Goal: Download file/media

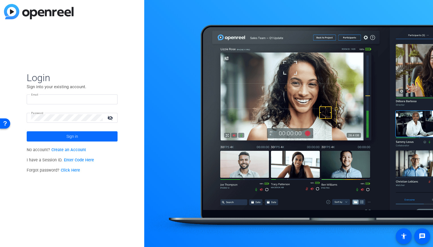
type input "smisencik@berkleyenvironmental.com"
click at [79, 134] on span at bounding box center [72, 137] width 91 height 14
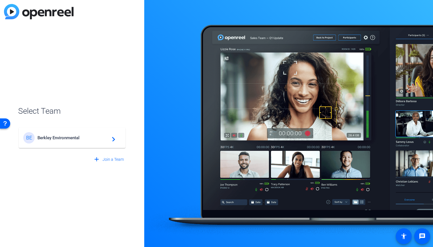
click at [79, 134] on div "BE Berkley Environmental navigate_next" at bounding box center [72, 137] width 98 height 11
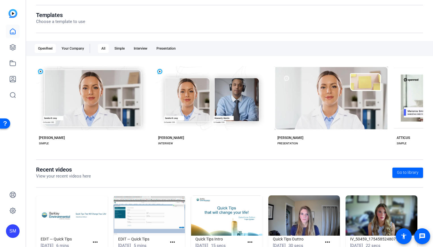
scroll to position [76, 0]
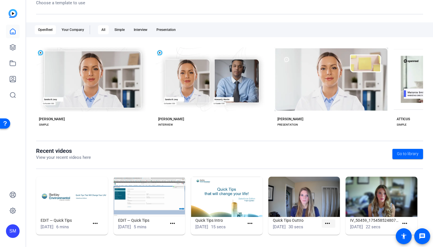
click at [328, 224] on mat-icon "more_horiz" at bounding box center [327, 223] width 7 height 7
click at [282, 222] on div at bounding box center [216, 123] width 433 height 247
click at [296, 186] on img at bounding box center [304, 197] width 72 height 40
click at [305, 205] on img at bounding box center [304, 197] width 72 height 40
click at [171, 223] on mat-icon "more_horiz" at bounding box center [172, 223] width 7 height 7
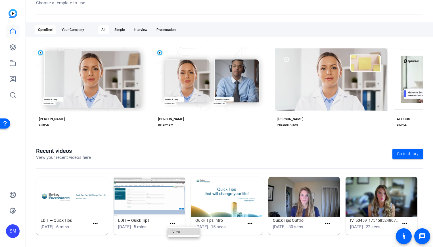
click at [179, 231] on span "View" at bounding box center [183, 232] width 23 height 7
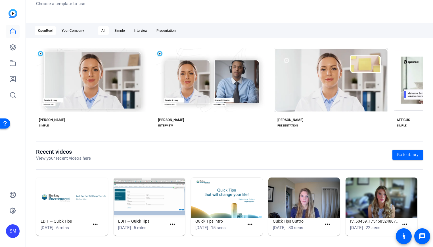
scroll to position [76, 0]
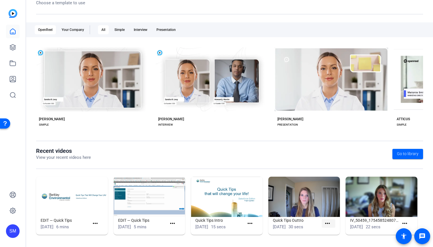
click at [326, 225] on mat-icon "more_horiz" at bounding box center [327, 223] width 7 height 7
click at [334, 232] on span "View" at bounding box center [337, 232] width 23 height 7
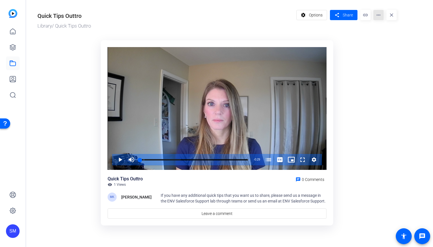
click at [374, 17] on mat-icon "more_horiz" at bounding box center [378, 15] width 10 height 10
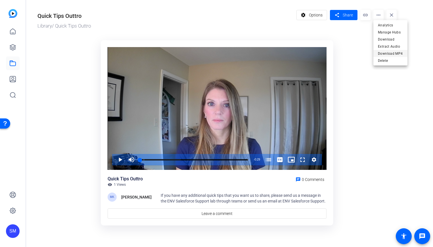
click at [393, 56] on span "Download MP4" at bounding box center [390, 53] width 25 height 7
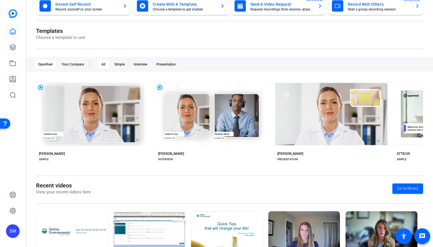
scroll to position [76, 0]
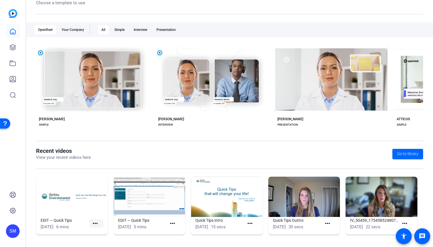
click at [93, 222] on mat-icon "more_horiz" at bounding box center [95, 223] width 7 height 7
click at [104, 230] on span "View" at bounding box center [107, 232] width 23 height 7
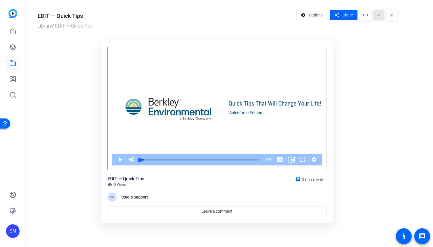
click at [375, 14] on mat-icon "more_horiz" at bounding box center [378, 15] width 10 height 10
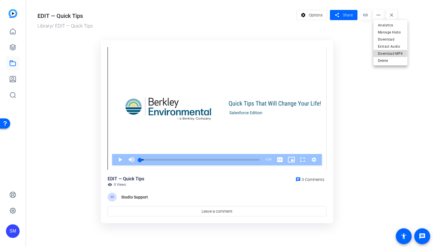
click at [388, 53] on span "Download MP4" at bounding box center [390, 53] width 25 height 7
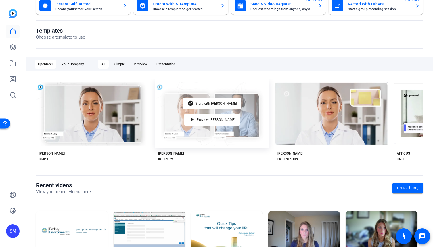
scroll to position [76, 0]
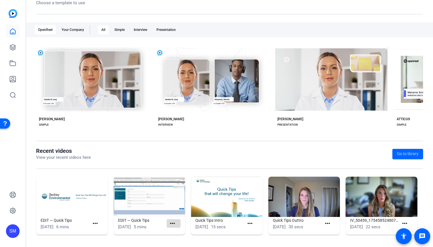
click at [174, 225] on mat-icon "more_horiz" at bounding box center [172, 223] width 7 height 7
click at [177, 229] on span "View" at bounding box center [183, 232] width 23 height 7
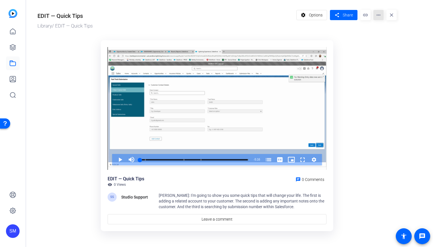
click at [375, 17] on mat-icon "more_horiz" at bounding box center [378, 15] width 10 height 10
click at [389, 52] on span "Extract MP4" at bounding box center [389, 53] width 23 height 7
click at [402, 101] on div "EDIT — Quick Tips Library / EDIT — Quick Tips settings Options share Share link…" at bounding box center [214, 120] width 376 height 240
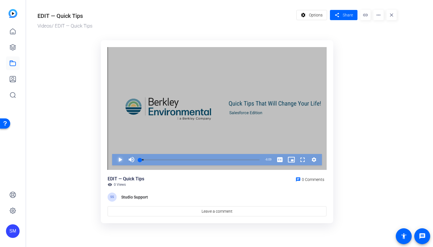
click at [114, 159] on span "Video Player" at bounding box center [114, 159] width 0 height 11
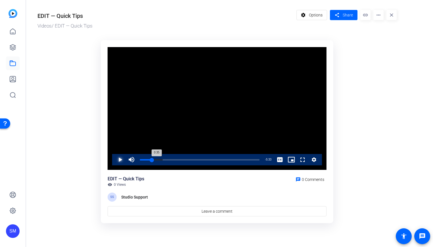
drag, startPoint x: 141, startPoint y: 159, endPoint x: 152, endPoint y: 162, distance: 11.4
click at [152, 161] on div "0:35" at bounding box center [146, 159] width 12 height 1
click at [114, 159] on span "Video Player" at bounding box center [114, 159] width 0 height 11
drag, startPoint x: 153, startPoint y: 159, endPoint x: 158, endPoint y: 162, distance: 5.6
click at [158, 161] on div "Loaded : 0.00% 1:01 1:59" at bounding box center [200, 159] width 120 height 1
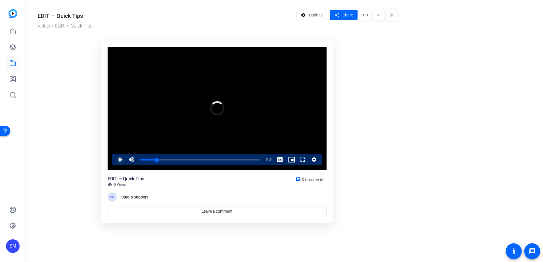
drag, startPoint x: 158, startPoint y: 159, endPoint x: 134, endPoint y: 162, distance: 24.3
click at [134, 162] on div "Play Mute 36% Current Time 0:51 / Duration 6:09 Loaded : 0.00% 0:00 0:51 Stream…" at bounding box center [217, 159] width 210 height 11
click at [433, 145] on or-hosting-video-details "EDIT — Quick Tips Videos / EDIT — Quick Tips settings Options share Share link …" at bounding box center [283, 115] width 514 height 231
click at [127, 161] on span "Video Player" at bounding box center [131, 159] width 11 height 11
click at [114, 162] on span "Video Player" at bounding box center [114, 159] width 0 height 11
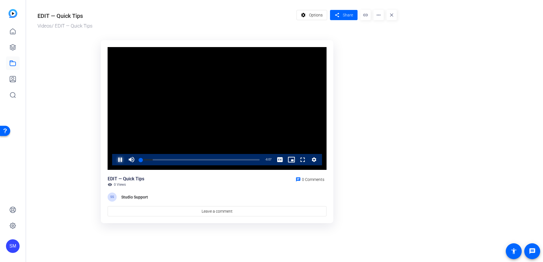
click at [114, 162] on span "Video Player" at bounding box center [114, 159] width 0 height 11
drag, startPoint x: 142, startPoint y: 160, endPoint x: 148, endPoint y: 160, distance: 6.5
click at [148, 160] on div "0:27" at bounding box center [144, 159] width 9 height 1
drag, startPoint x: 148, startPoint y: 160, endPoint x: 191, endPoint y: 165, distance: 43.5
click at [191, 161] on div "Loaded : 0.00% 2:38 1:47" at bounding box center [200, 159] width 120 height 1
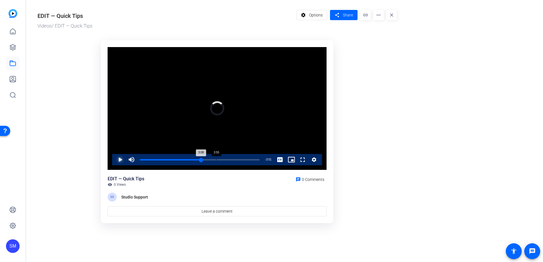
drag, startPoint x: 191, startPoint y: 159, endPoint x: 216, endPoint y: 160, distance: 24.7
click at [216, 160] on div "Loaded : 0.00% 3:55 3:08" at bounding box center [200, 159] width 120 height 1
drag, startPoint x: 216, startPoint y: 159, endPoint x: 241, endPoint y: 161, distance: 25.1
click at [233, 161] on div "4:46" at bounding box center [186, 159] width 93 height 1
drag, startPoint x: 241, startPoint y: 161, endPoint x: 254, endPoint y: 162, distance: 13.1
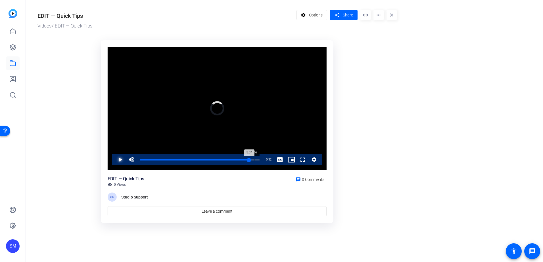
click at [254, 161] on div "Loaded : 0.00% 5:52 5:37" at bounding box center [200, 159] width 120 height 1
drag, startPoint x: 255, startPoint y: 160, endPoint x: 120, endPoint y: 167, distance: 135.0
click at [120, 167] on div "Video Player is loading. Play Video Play Unmute 0% Current Time 5:56 / Duration…" at bounding box center [217, 108] width 219 height 123
drag, startPoint x: 141, startPoint y: 160, endPoint x: 131, endPoint y: 163, distance: 10.3
click at [133, 162] on div "Play Unmute 0% Current Time 0:00 / Duration 6:09 Loaded : 8.22% 0:00 0:00 Strea…" at bounding box center [217, 159] width 210 height 11
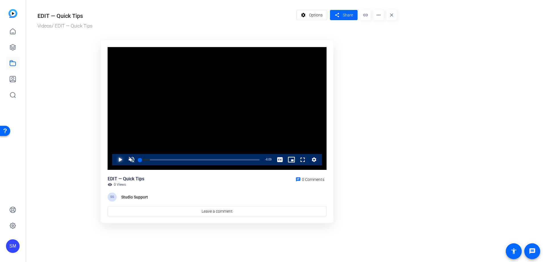
click at [114, 161] on span "Video Player" at bounding box center [114, 159] width 0 height 11
